Goal: Task Accomplishment & Management: Use online tool/utility

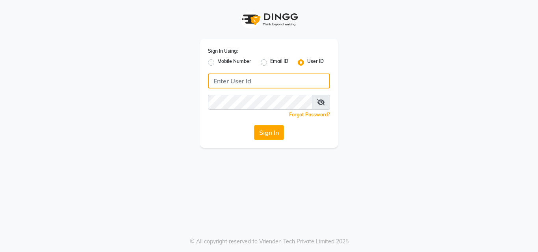
type input "9899947210"
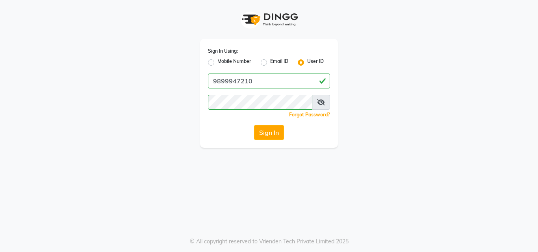
click at [217, 65] on label "Mobile Number" at bounding box center [234, 62] width 34 height 9
click at [217, 63] on input "Mobile Number" at bounding box center [219, 60] width 5 height 5
radio input "true"
radio input "false"
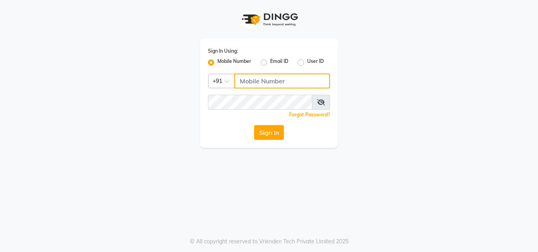
click at [256, 81] on input "Username" at bounding box center [282, 81] width 96 height 15
type input "9899947210"
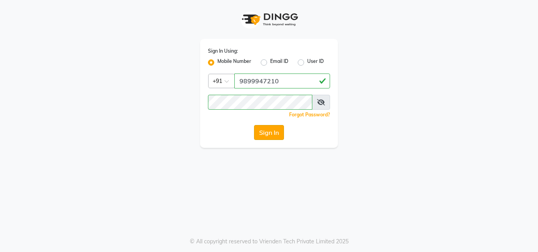
click at [283, 130] on button "Sign In" at bounding box center [269, 132] width 30 height 15
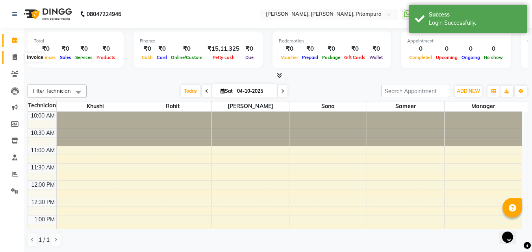
click at [13, 53] on span at bounding box center [15, 57] width 14 height 9
select select "service"
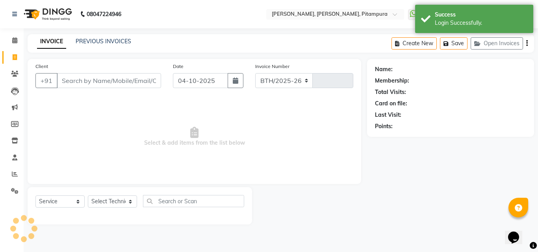
select select "4953"
type input "0560"
click at [99, 39] on link "PREVIOUS INVOICES" at bounding box center [104, 41] width 56 height 7
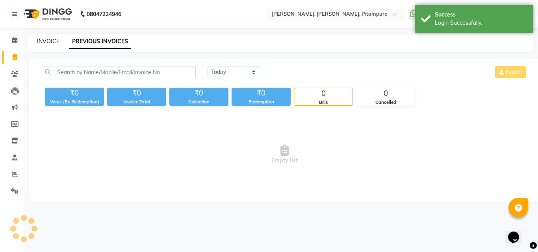
click at [53, 40] on link "INVOICE" at bounding box center [48, 41] width 22 height 7
select select "4953"
select select "service"
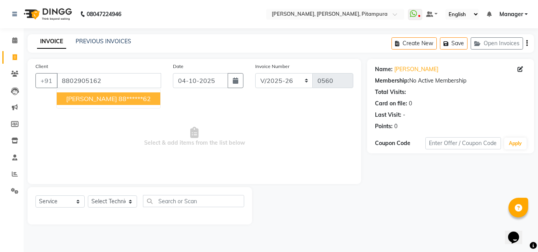
click at [86, 100] on span "[PERSON_NAME]" at bounding box center [91, 99] width 51 height 8
type input "88******62"
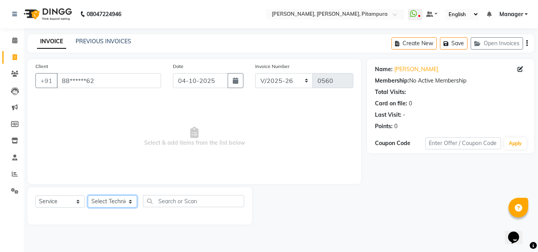
click at [105, 204] on select "Select Technician Khushi Manager [PERSON_NAME] [PERSON_NAME]" at bounding box center [112, 202] width 49 height 12
select select "79603"
click at [88, 196] on select "Select Technician Khushi Manager [PERSON_NAME] [PERSON_NAME]" at bounding box center [112, 202] width 49 height 12
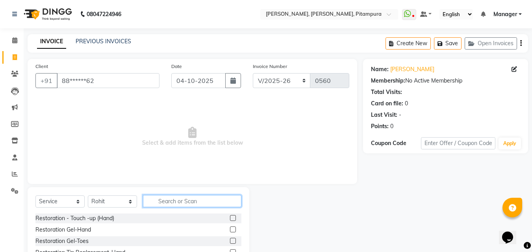
click at [172, 199] on input "text" at bounding box center [192, 201] width 98 height 12
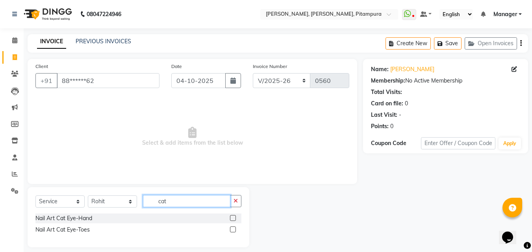
type input "cat"
click at [231, 217] on label at bounding box center [233, 218] width 6 height 6
click at [231, 217] on input "checkbox" at bounding box center [232, 218] width 5 height 5
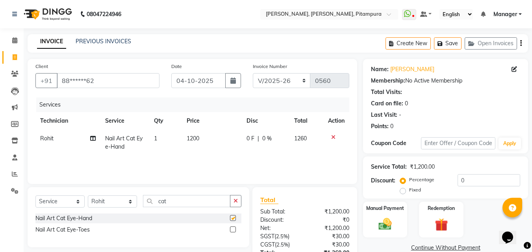
checkbox input "false"
click at [199, 141] on span "1200" at bounding box center [193, 138] width 13 height 7
select select "79603"
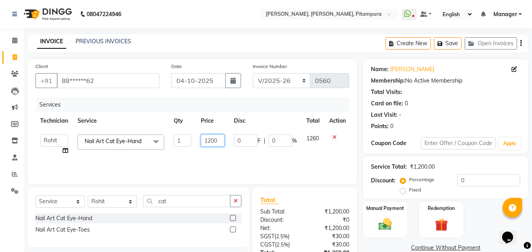
click at [219, 142] on input "1200" at bounding box center [213, 141] width 24 height 12
type input "1"
type input "1800"
click at [122, 198] on select "Select Technician Khushi Manager [PERSON_NAME] [PERSON_NAME]" at bounding box center [112, 202] width 49 height 12
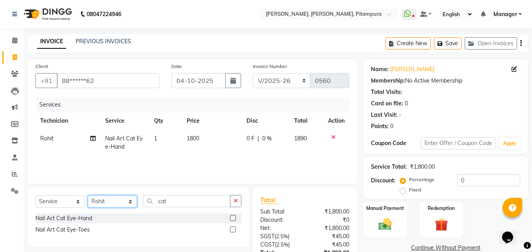
select select "91737"
click at [88, 196] on select "Select Technician Khushi Manager [PERSON_NAME] [PERSON_NAME]" at bounding box center [112, 202] width 49 height 12
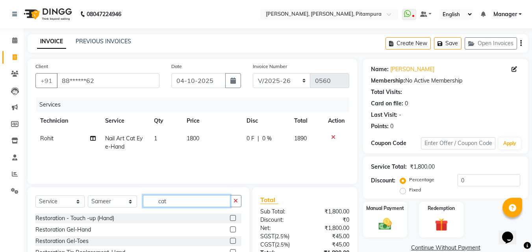
click at [167, 203] on input "cat" at bounding box center [186, 201] width 87 height 12
type input "c"
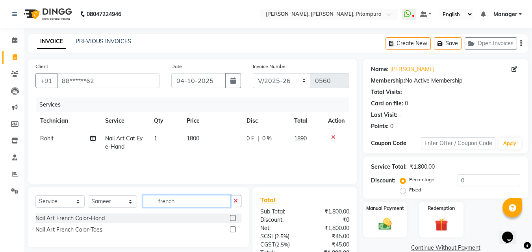
type input "french"
click at [235, 226] on div at bounding box center [235, 230] width 11 height 10
click at [231, 232] on label at bounding box center [233, 230] width 6 height 6
click at [231, 232] on input "checkbox" at bounding box center [232, 230] width 5 height 5
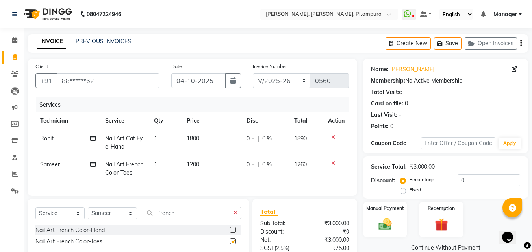
checkbox input "false"
click at [196, 166] on span "1200" at bounding box center [193, 164] width 13 height 7
select select "91737"
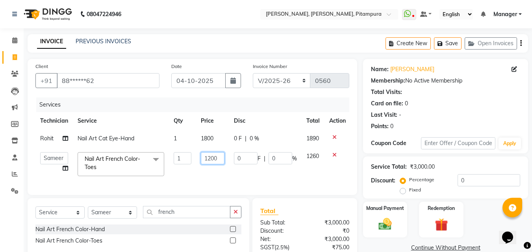
click at [216, 160] on input "1200" at bounding box center [213, 158] width 24 height 12
type input "1500"
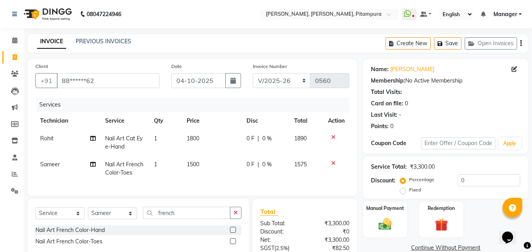
click at [360, 170] on div "Client +91 88******62 Date [DATE] Invoice Number BTH/2025-26 RED/2025-26 V/2025…" at bounding box center [192, 187] width 341 height 256
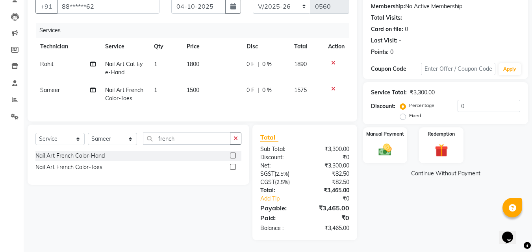
click at [198, 61] on span "1800" at bounding box center [193, 64] width 13 height 7
select select "79603"
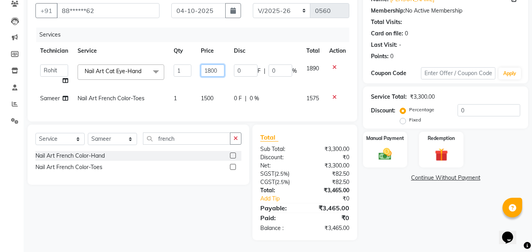
click at [221, 65] on input "1800" at bounding box center [213, 71] width 24 height 12
type input "1"
type input "2300"
click at [345, 101] on td at bounding box center [337, 99] width 26 height 18
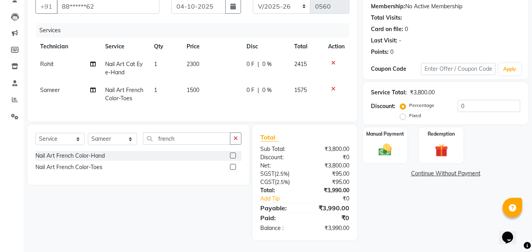
click at [193, 62] on span "2300" at bounding box center [193, 64] width 13 height 7
select select "79603"
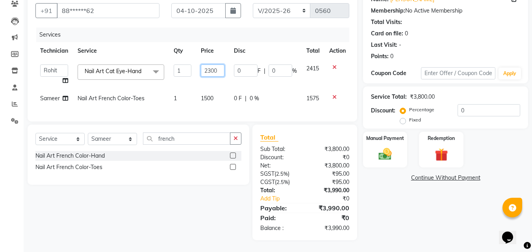
click at [217, 67] on input "2300" at bounding box center [213, 71] width 24 height 12
type input "2000"
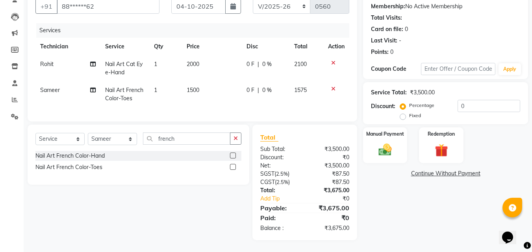
click at [347, 101] on td at bounding box center [336, 95] width 26 height 26
click at [465, 106] on input "0" at bounding box center [489, 106] width 63 height 12
type input "5"
click at [378, 142] on img at bounding box center [385, 150] width 22 height 16
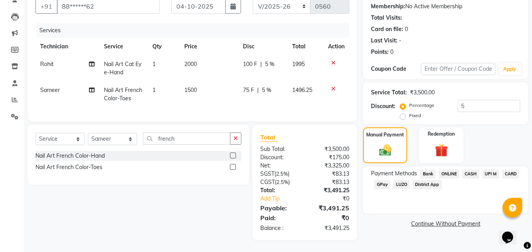
click at [467, 170] on span "CASH" at bounding box center [470, 174] width 17 height 9
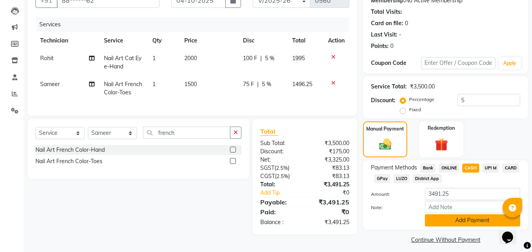
click at [438, 222] on button "Add Payment" at bounding box center [472, 221] width 95 height 12
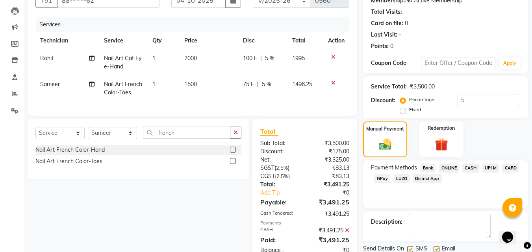
scroll to position [108, 0]
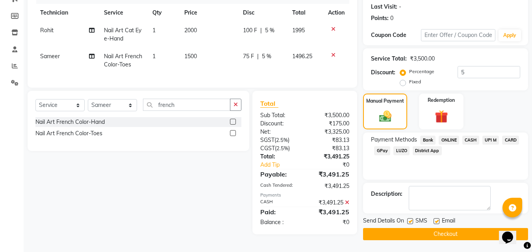
click at [448, 236] on button "Checkout" at bounding box center [445, 234] width 165 height 12
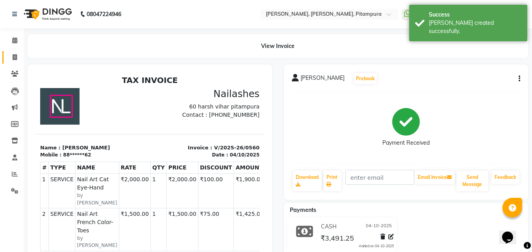
click at [12, 52] on link "Invoice" at bounding box center [11, 57] width 19 height 13
select select "service"
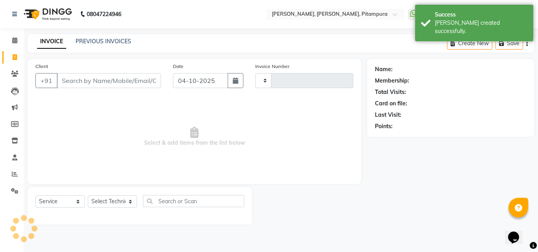
type input "0561"
select select "4953"
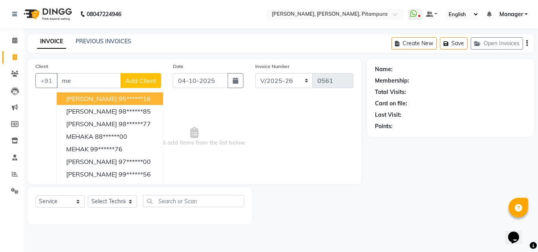
type input "m"
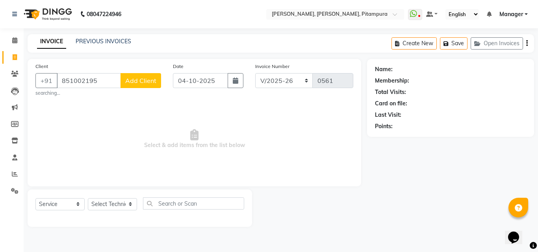
type input "8510021959"
click at [101, 84] on input "8510021959" at bounding box center [89, 80] width 64 height 15
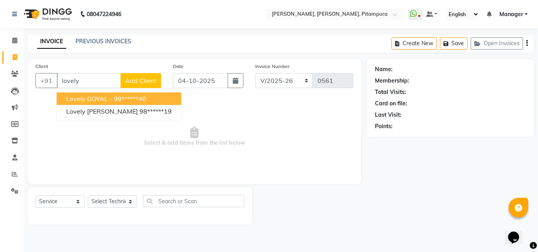
click at [150, 102] on button "Lovely GOYAL - 99******40" at bounding box center [119, 99] width 124 height 13
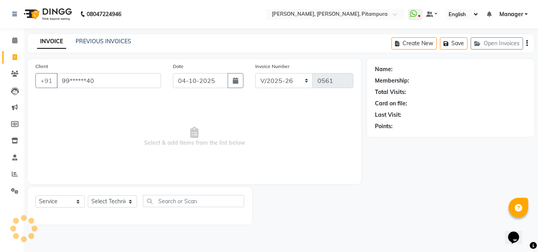
type input "99******40"
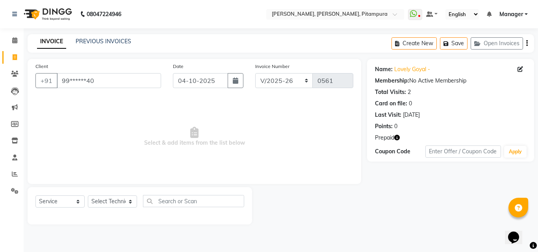
click at [399, 135] on icon "button" at bounding box center [397, 138] width 6 height 6
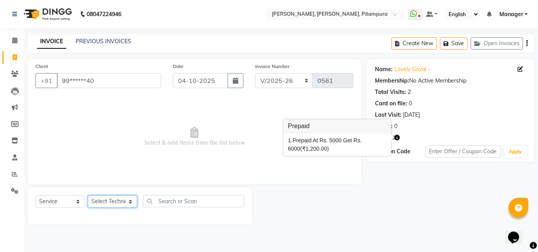
click at [113, 198] on select "Select Technician Khushi Manager [PERSON_NAME] [PERSON_NAME]" at bounding box center [112, 202] width 49 height 12
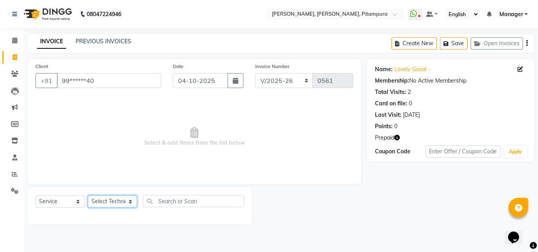
select select "79603"
click at [88, 196] on select "Select Technician Khushi Manager [PERSON_NAME] [PERSON_NAME]" at bounding box center [112, 202] width 49 height 12
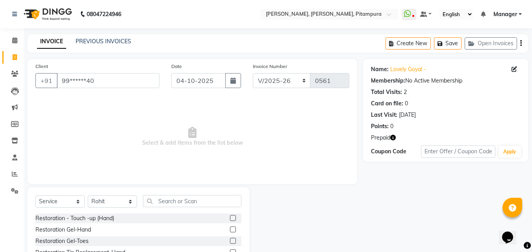
click at [230, 226] on div at bounding box center [235, 230] width 11 height 10
click at [230, 230] on label at bounding box center [233, 230] width 6 height 6
click at [230, 230] on input "checkbox" at bounding box center [232, 230] width 5 height 5
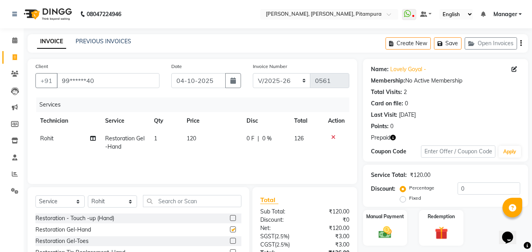
checkbox input "false"
click at [195, 135] on span "120" at bounding box center [191, 138] width 9 height 7
select select "79603"
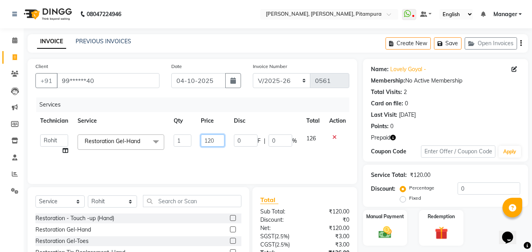
click at [215, 142] on input "120" at bounding box center [213, 141] width 24 height 12
type input "1200"
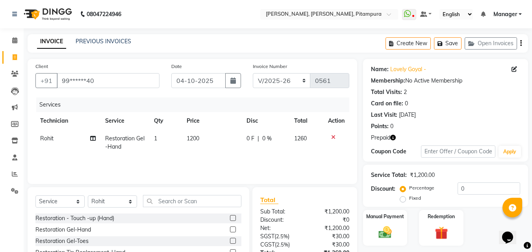
click at [340, 152] on td at bounding box center [336, 143] width 26 height 26
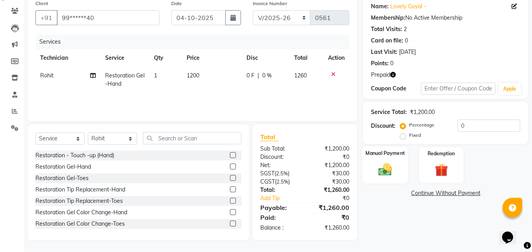
click at [392, 176] on img at bounding box center [385, 170] width 22 height 16
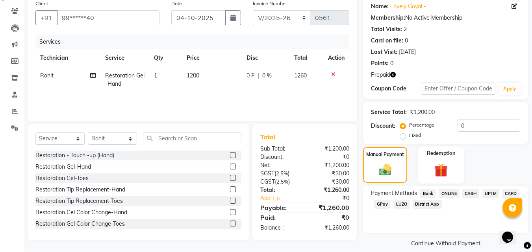
click at [440, 173] on img at bounding box center [441, 170] width 22 height 17
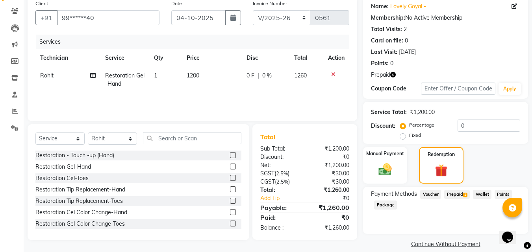
click at [462, 194] on span "Prepaid 1" at bounding box center [457, 194] width 26 height 9
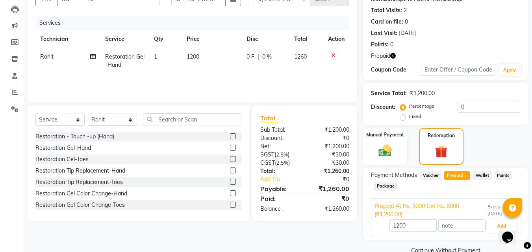
scroll to position [98, 0]
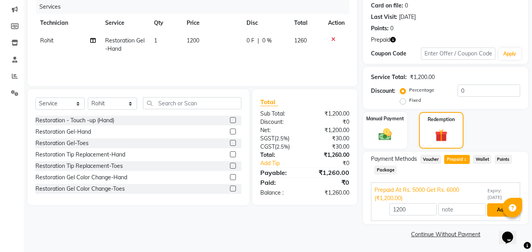
click at [490, 209] on button "Add" at bounding box center [501, 210] width 29 height 13
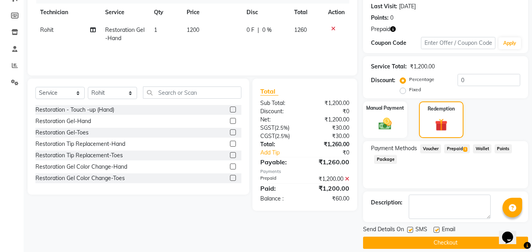
scroll to position [117, 0]
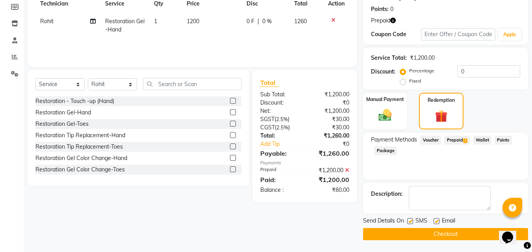
click at [489, 235] on button "Checkout" at bounding box center [445, 234] width 165 height 12
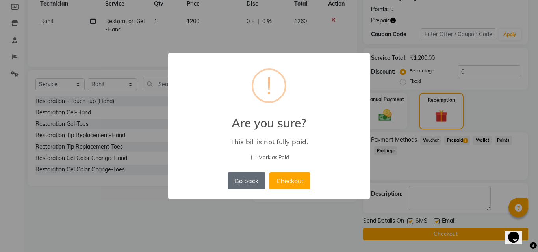
click at [256, 176] on button "Go back" at bounding box center [247, 180] width 38 height 17
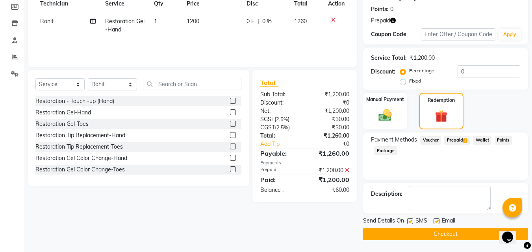
click at [458, 138] on span "Prepaid 1" at bounding box center [457, 140] width 26 height 9
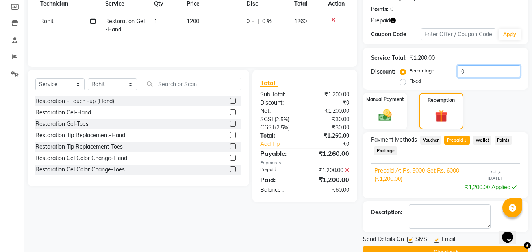
click at [472, 69] on input "0" at bounding box center [489, 71] width 63 height 12
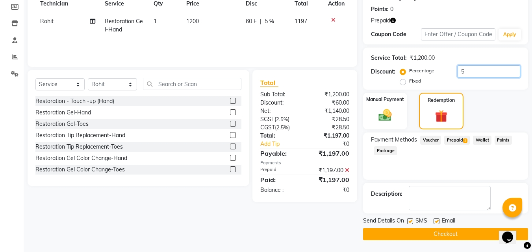
type input "5"
click at [454, 141] on span "Prepaid 1" at bounding box center [457, 140] width 26 height 9
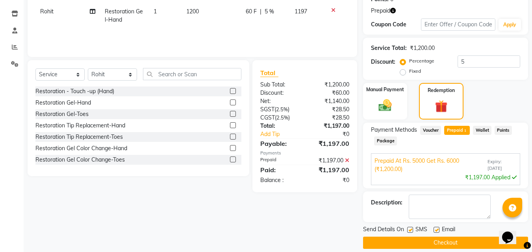
scroll to position [136, 0]
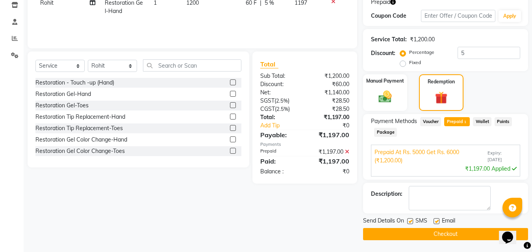
click at [469, 230] on button "Checkout" at bounding box center [445, 234] width 165 height 12
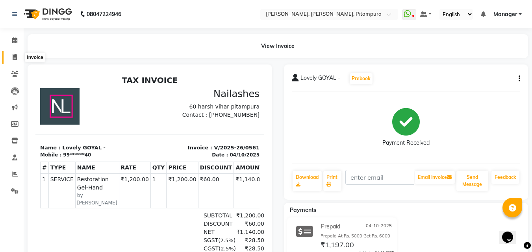
click at [13, 59] on icon at bounding box center [15, 57] width 4 height 6
select select "service"
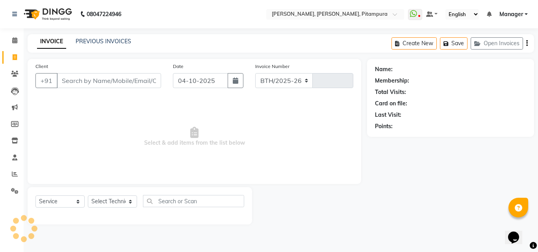
select select "4953"
type input "0562"
click at [95, 39] on link "PREVIOUS INVOICES" at bounding box center [104, 41] width 56 height 7
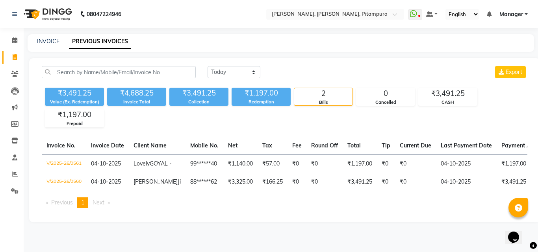
click at [61, 43] on div "INVOICE PREVIOUS INVOICES" at bounding box center [276, 41] width 497 height 8
click at [516, 15] on span "Manager" at bounding box center [511, 14] width 24 height 8
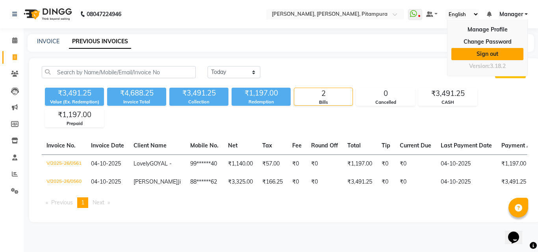
click at [490, 50] on link "Sign out" at bounding box center [487, 54] width 72 height 12
